Goal: Complete application form

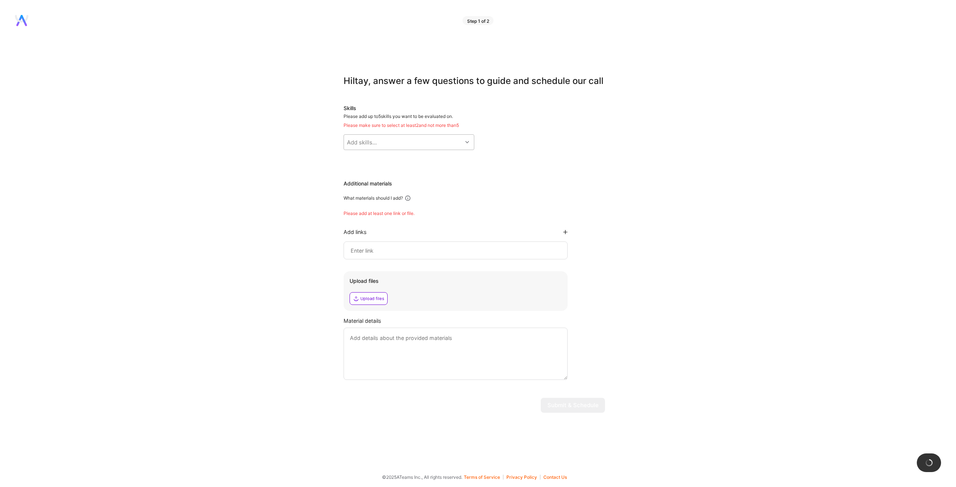
click at [379, 141] on div "Add skills..." at bounding box center [403, 142] width 118 height 15
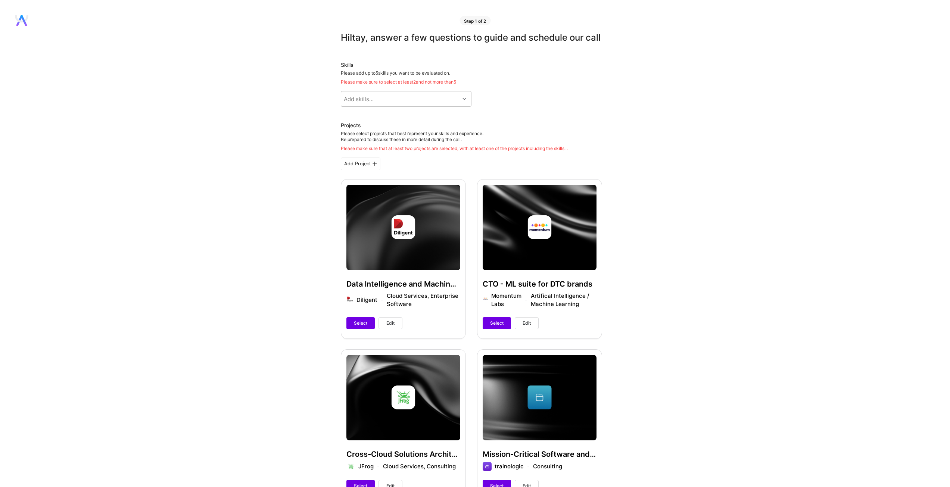
click at [359, 327] on span "Select" at bounding box center [360, 323] width 13 height 7
click at [491, 327] on span "Select" at bounding box center [496, 323] width 13 height 7
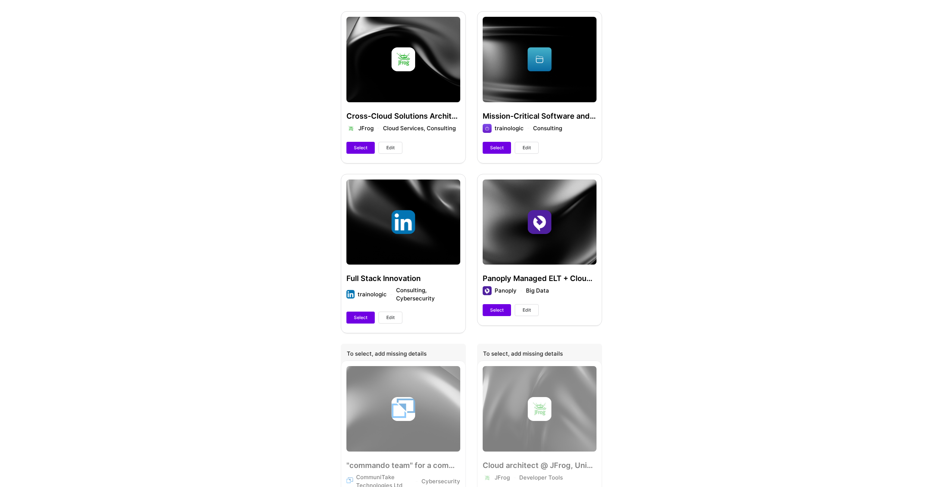
scroll to position [373, 0]
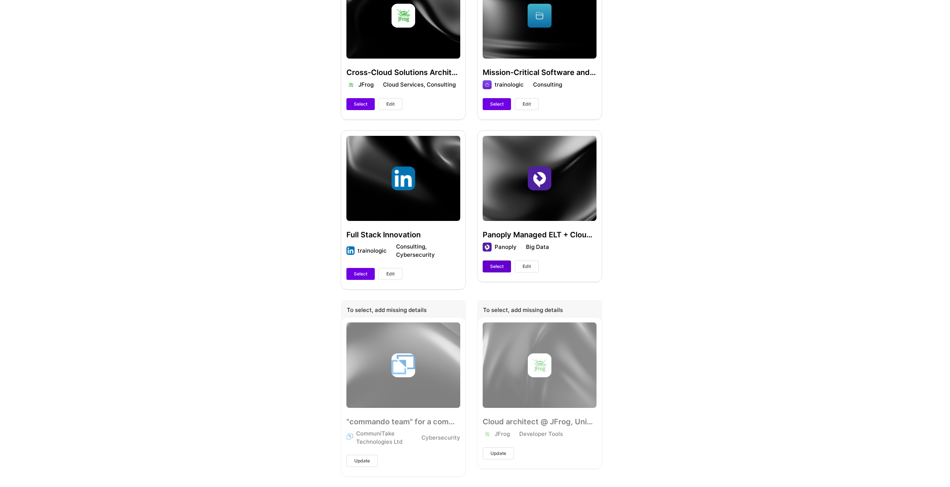
click at [488, 273] on button "Select" at bounding box center [497, 267] width 28 height 12
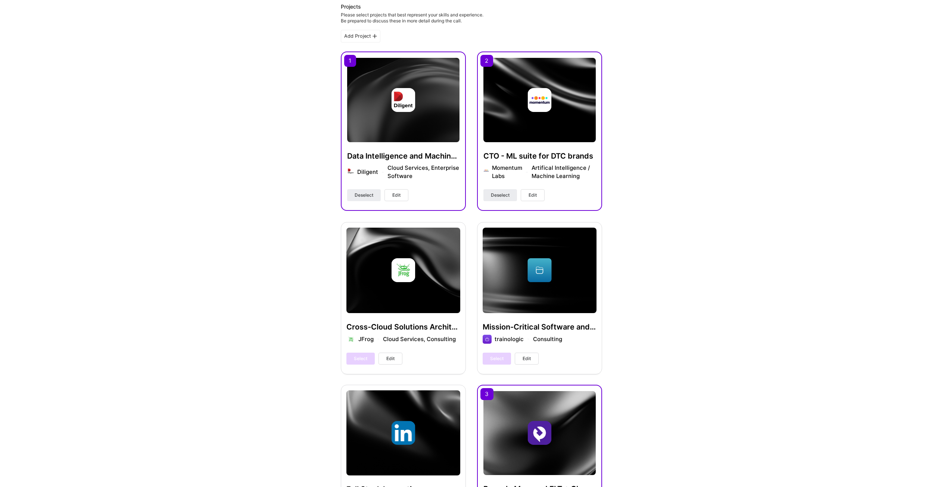
scroll to position [0, 0]
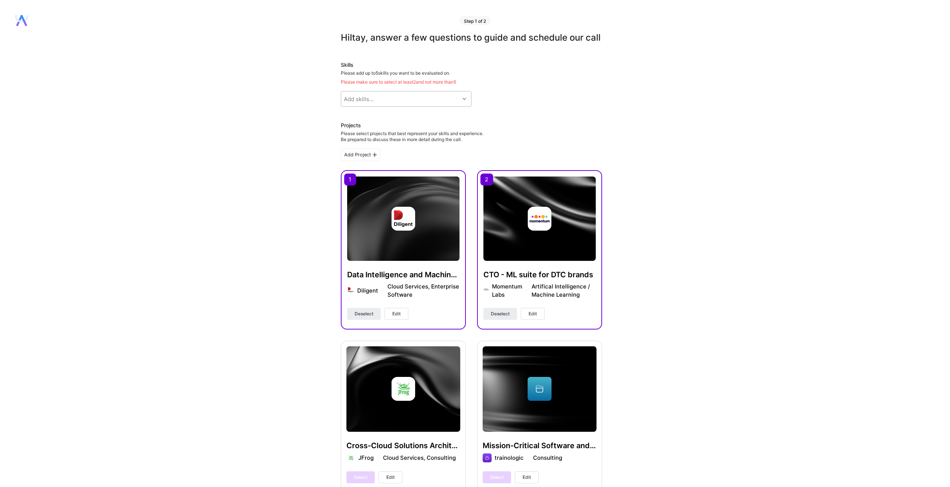
click at [406, 106] on div "Add skills..." at bounding box center [400, 98] width 118 height 15
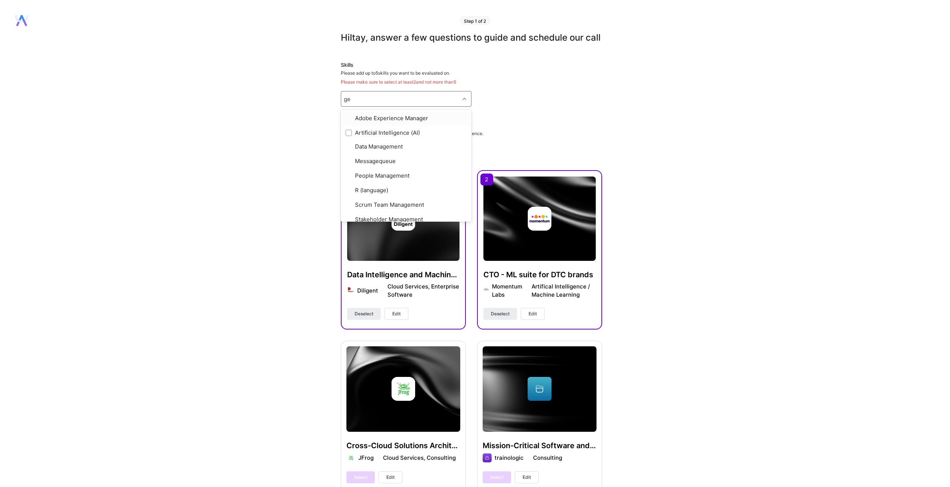
type input "gen"
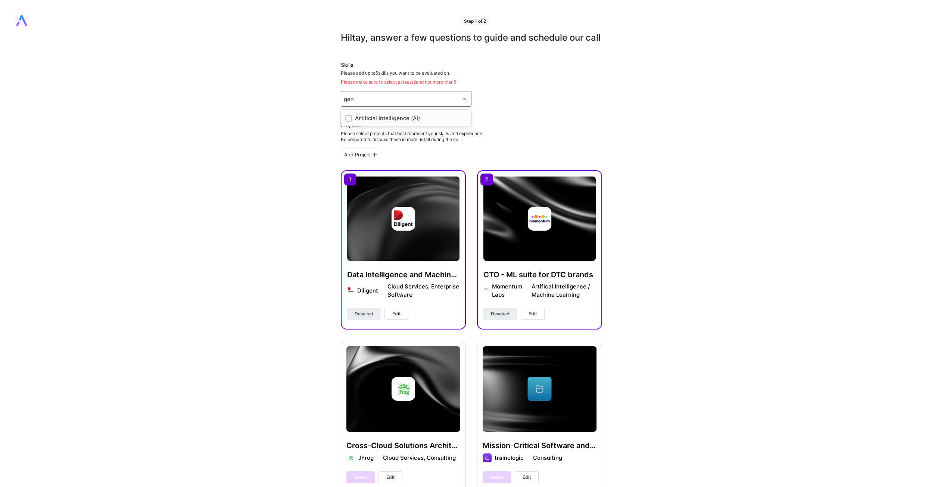
click at [360, 122] on div "Artificial Intelligence (AI)" at bounding box center [406, 118] width 122 height 8
checkbox input "true"
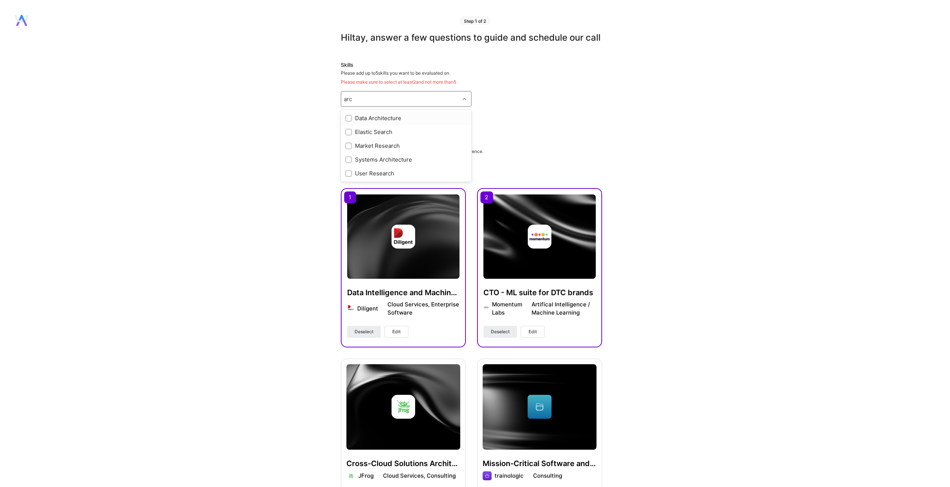
type input "arch"
click at [420, 166] on div "Systems Architecture" at bounding box center [406, 160] width 131 height 14
checkbox input "true"
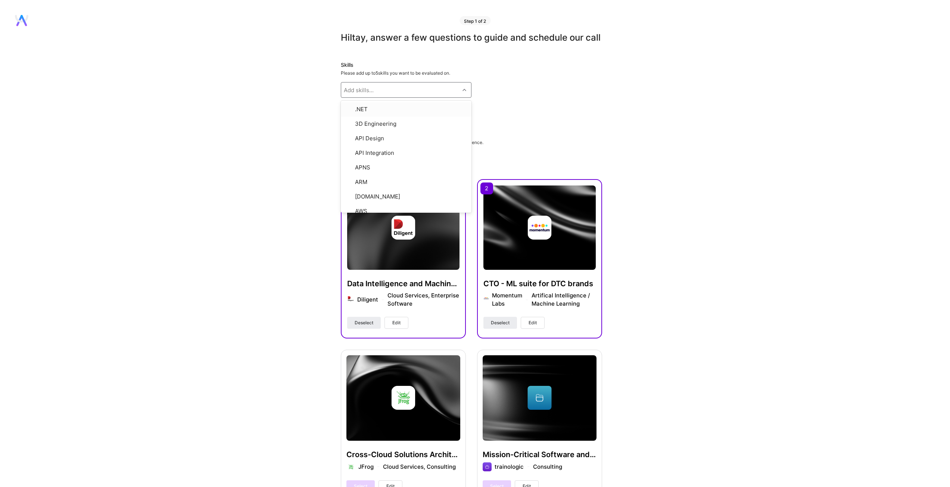
click at [383, 97] on div "Add skills..." at bounding box center [400, 90] width 118 height 15
type input "data"
click at [415, 127] on div "Data Architecture" at bounding box center [406, 123] width 122 height 8
checkbox input "true"
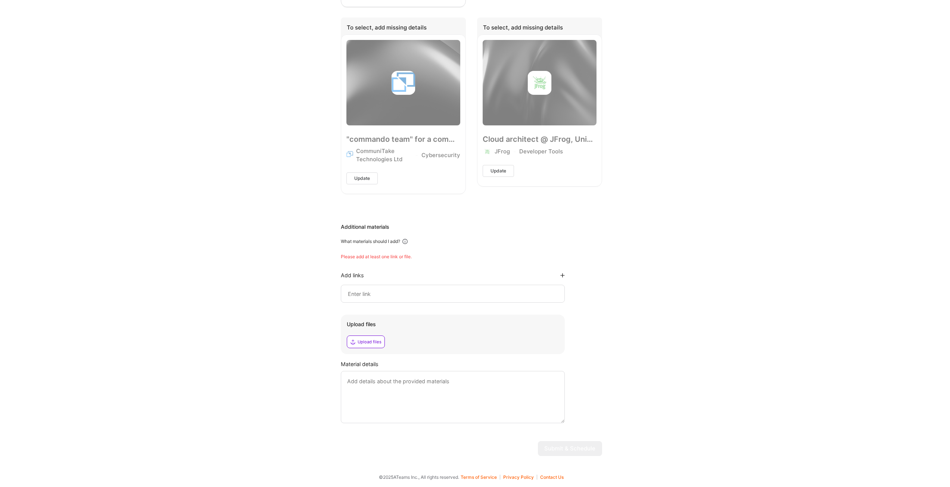
scroll to position [676, 0]
click at [387, 291] on input at bounding box center [452, 293] width 211 height 9
click at [391, 284] on div "Add links" at bounding box center [453, 287] width 224 height 31
click at [394, 292] on input at bounding box center [452, 293] width 211 height 9
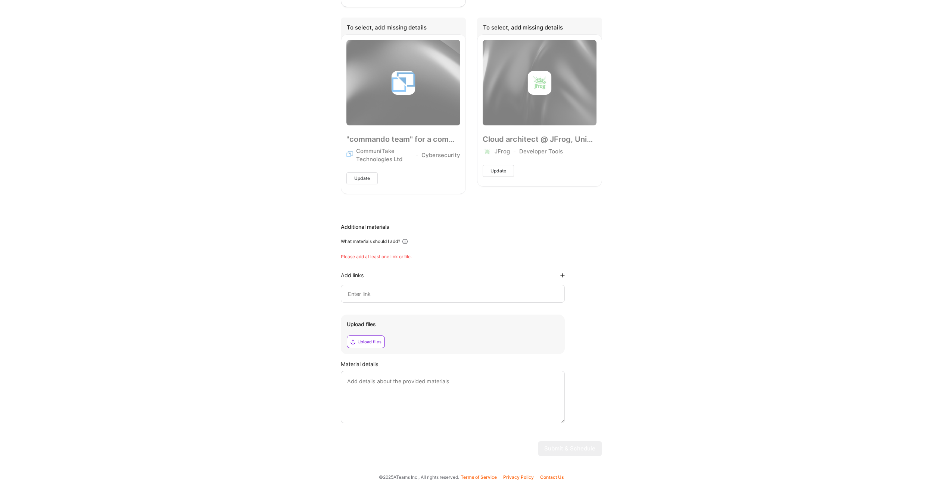
paste input "[URL]"
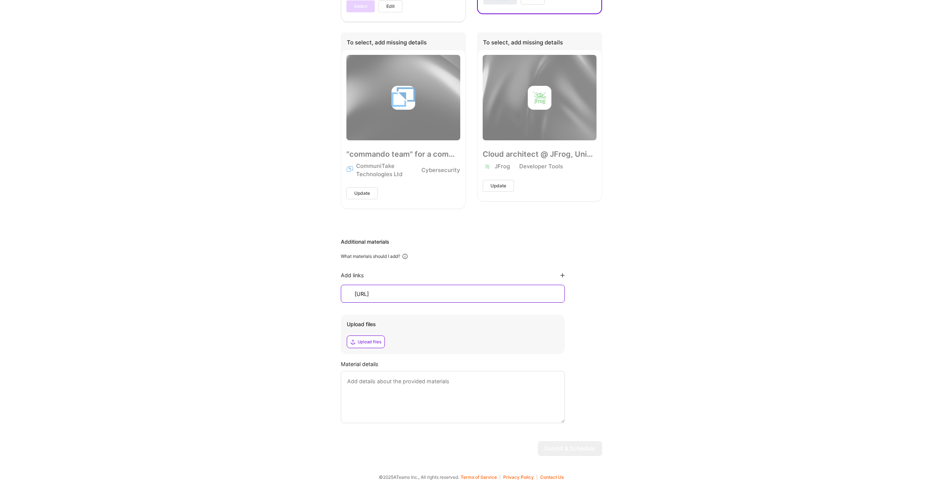
scroll to position [661, 0]
type input "[URL]"
click at [377, 344] on div "Upload files" at bounding box center [370, 342] width 24 height 6
click at [557, 447] on button "Submit & Schedule" at bounding box center [570, 448] width 64 height 15
